Goal: Find specific page/section: Find specific page/section

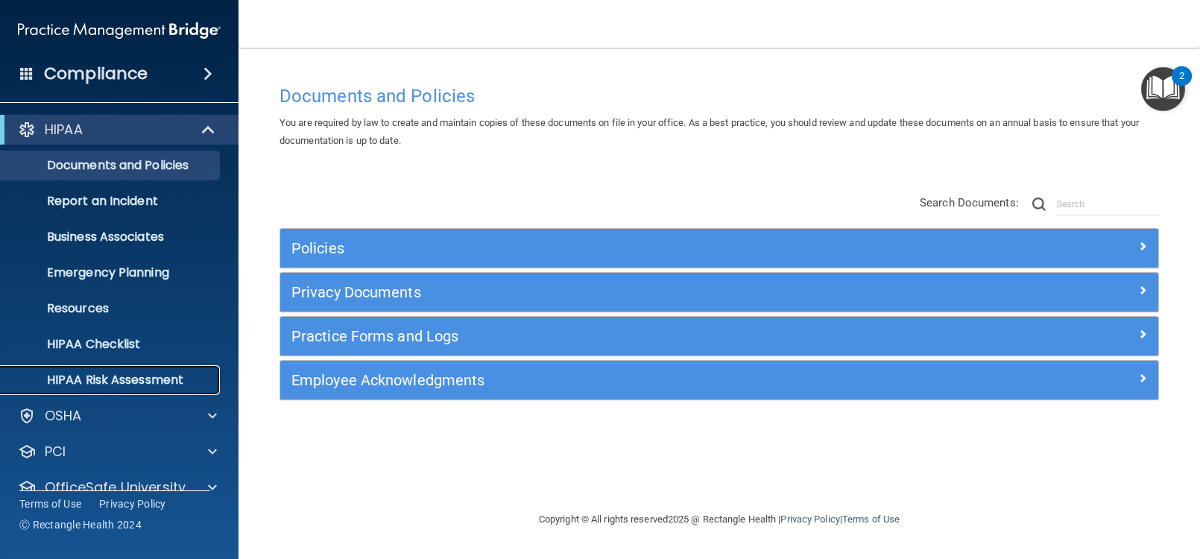
click at [148, 377] on p "HIPAA Risk Assessment" at bounding box center [111, 380] width 203 height 15
click at [143, 373] on p "HIPAA Risk Assessment" at bounding box center [111, 380] width 203 height 15
